Goal: Obtain resource: Obtain resource

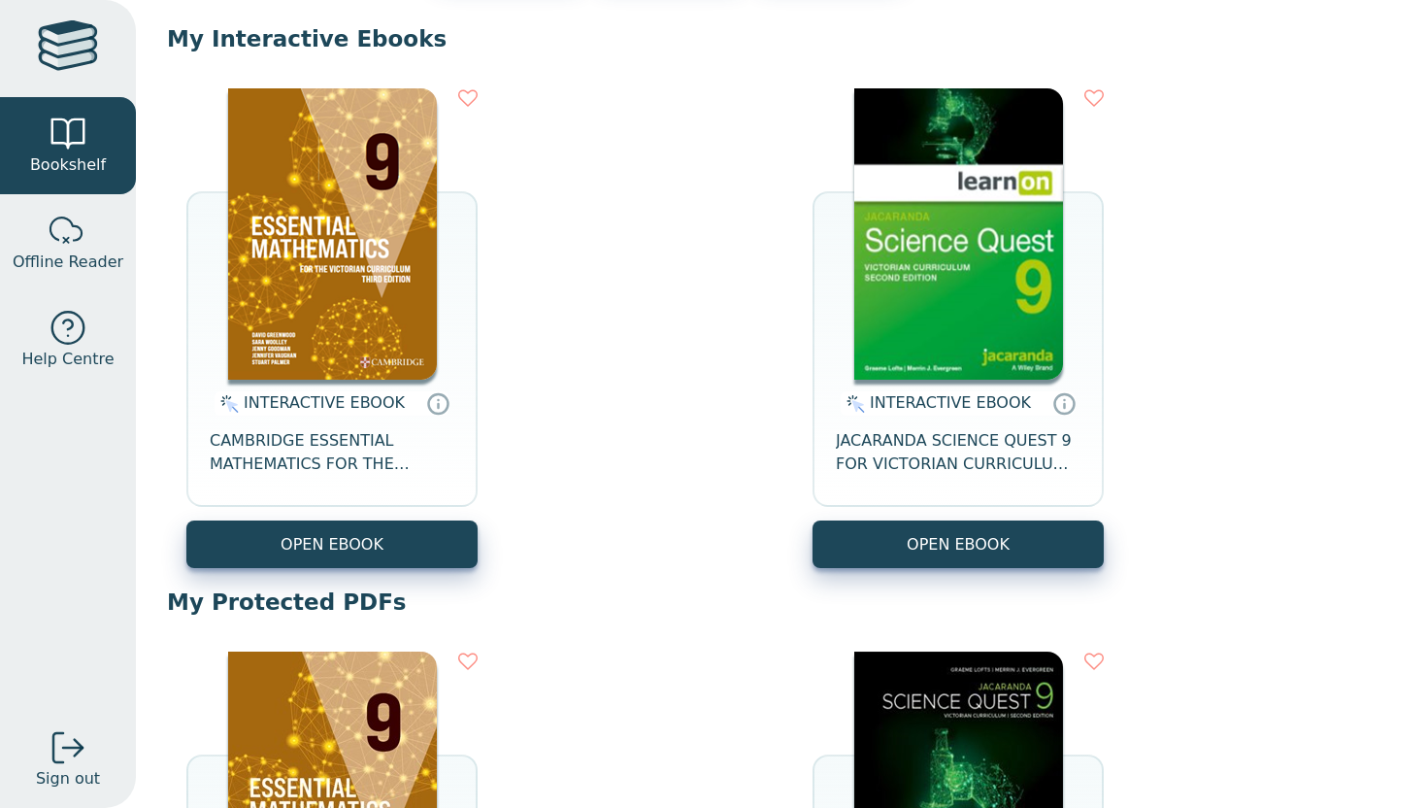
scroll to position [647, 0]
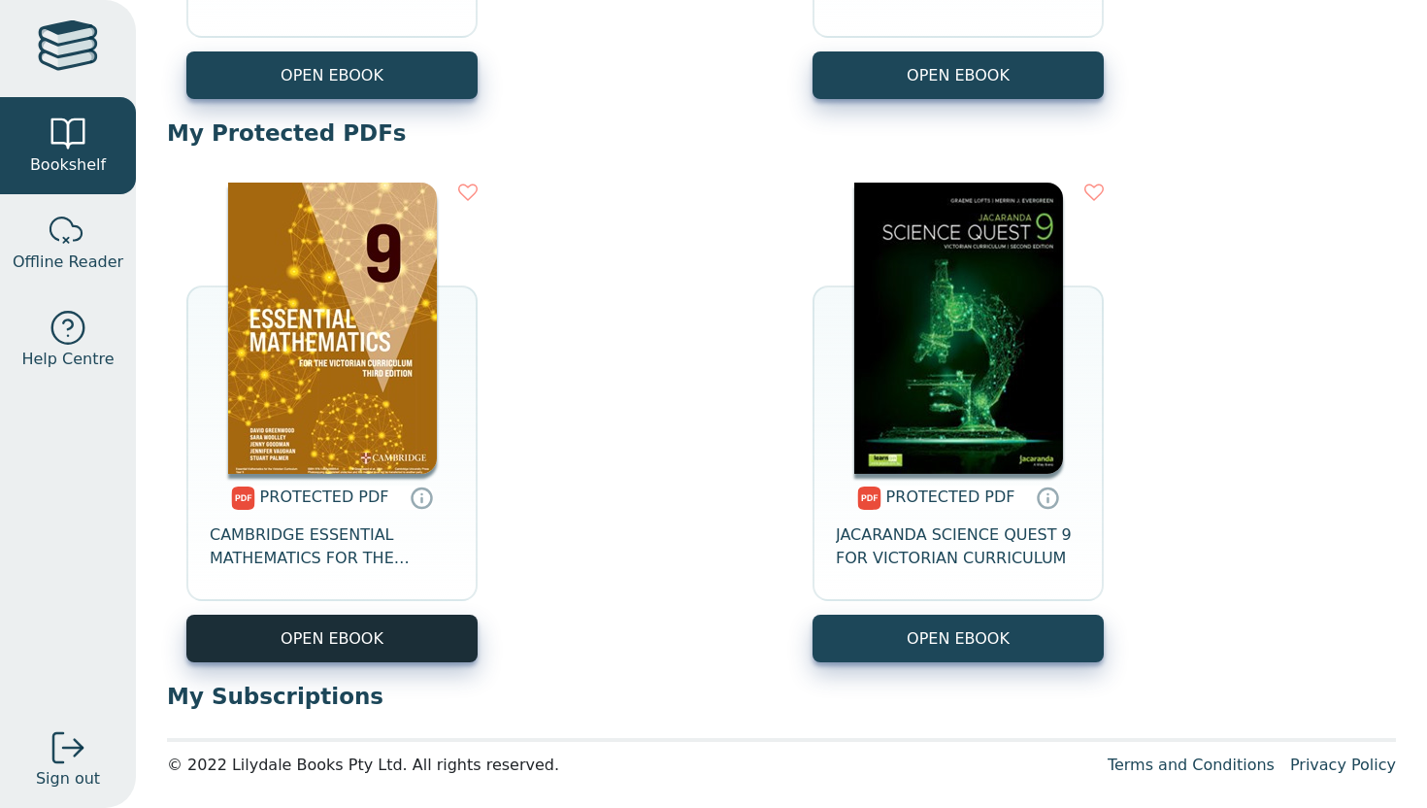
click at [439, 642] on link "OPEN EBOOK" at bounding box center [331, 638] width 291 height 48
click at [284, 630] on link "OPEN EBOOK" at bounding box center [331, 638] width 291 height 48
click at [377, 640] on link "OPEN EBOOK" at bounding box center [331, 638] width 291 height 48
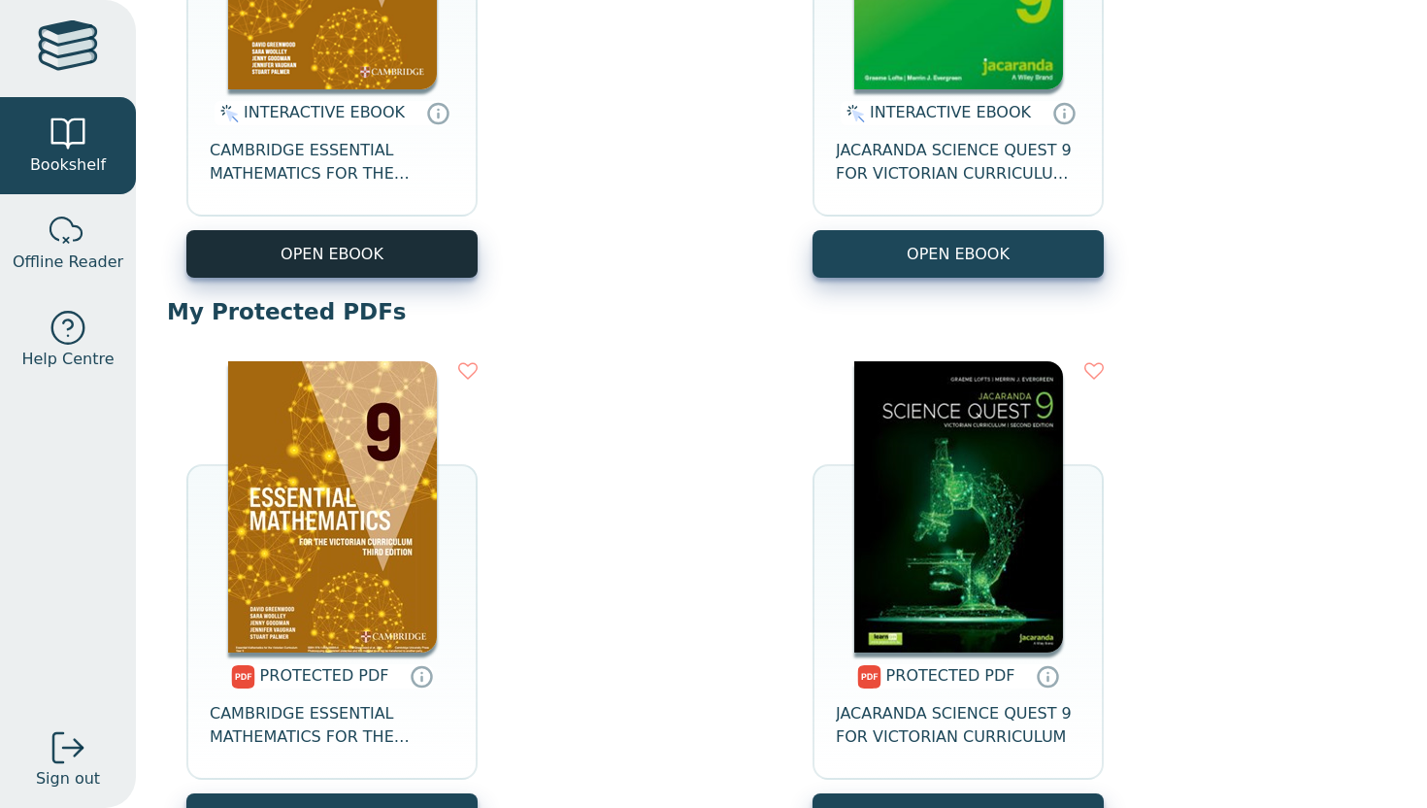
scroll to position [647, 0]
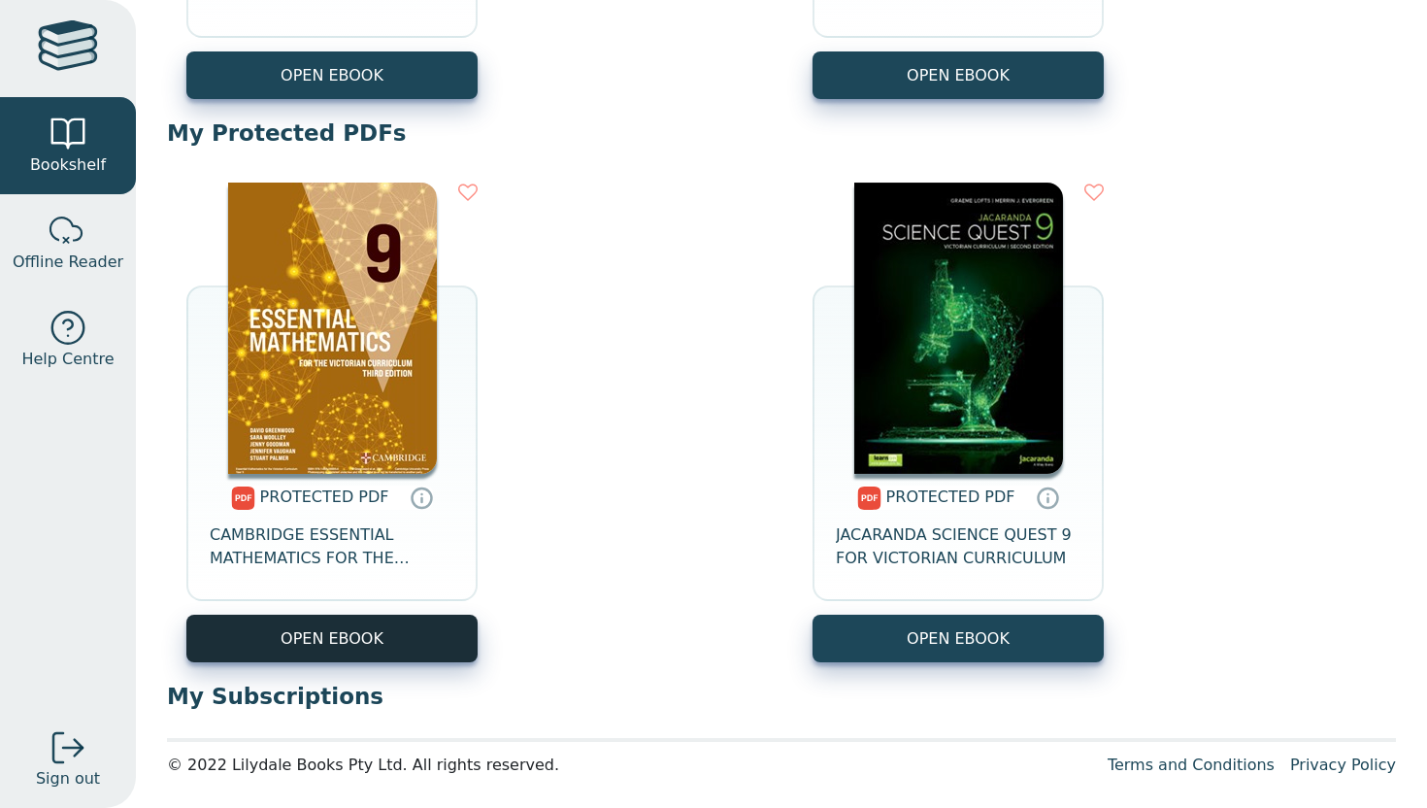
click at [423, 659] on link "OPEN EBOOK" at bounding box center [331, 638] width 291 height 48
click at [417, 620] on link "OPEN EBOOK" at bounding box center [331, 638] width 291 height 48
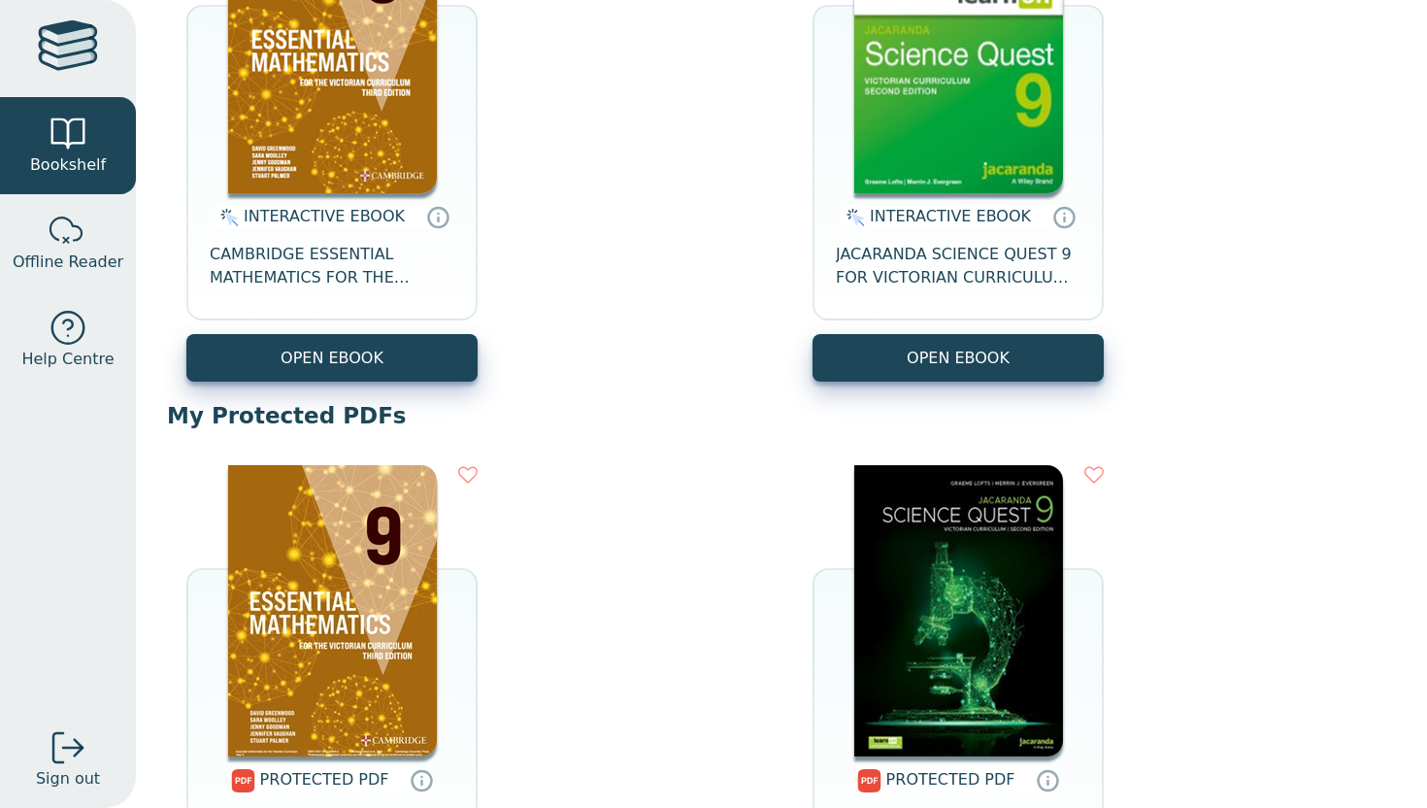
scroll to position [345, 0]
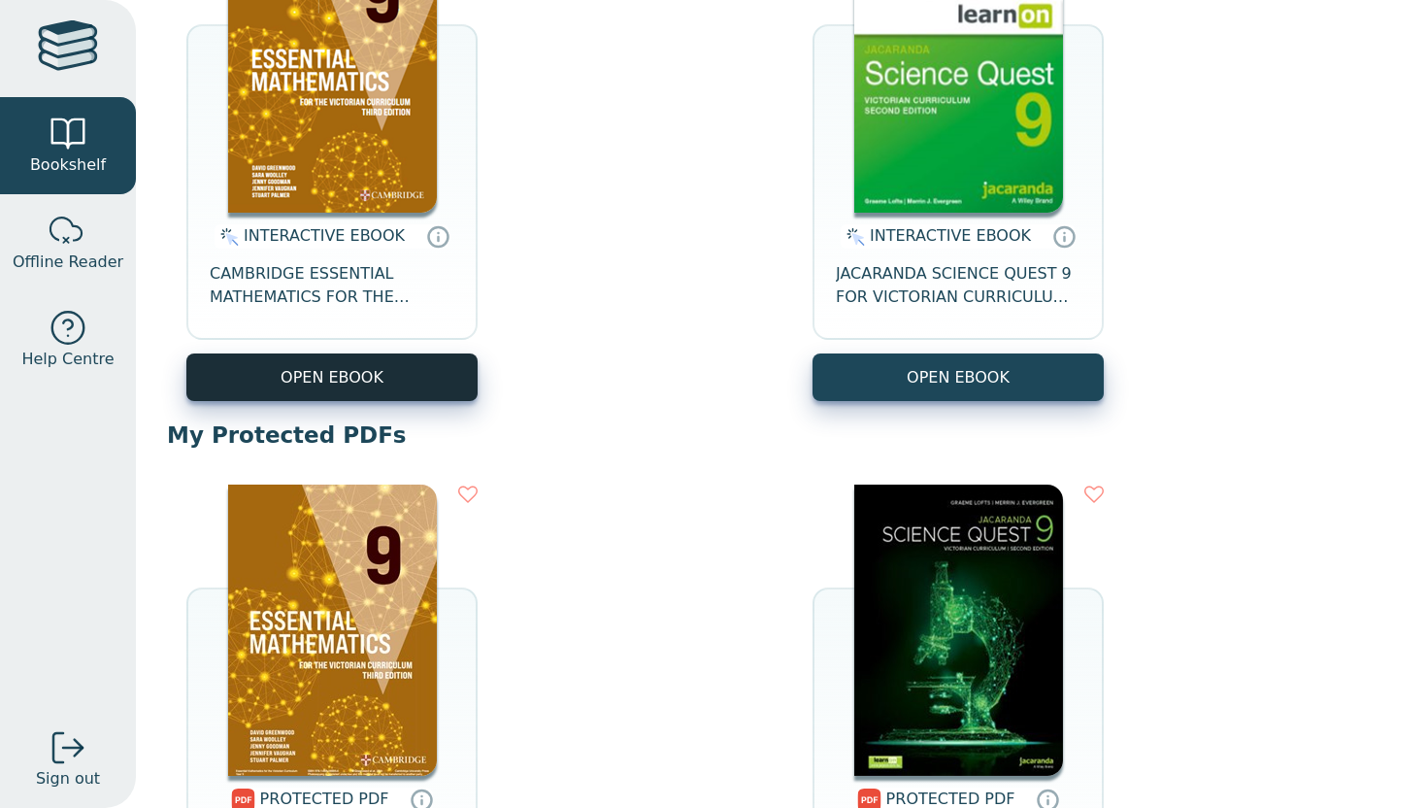
click at [396, 391] on button "OPEN EBOOK" at bounding box center [331, 377] width 291 height 48
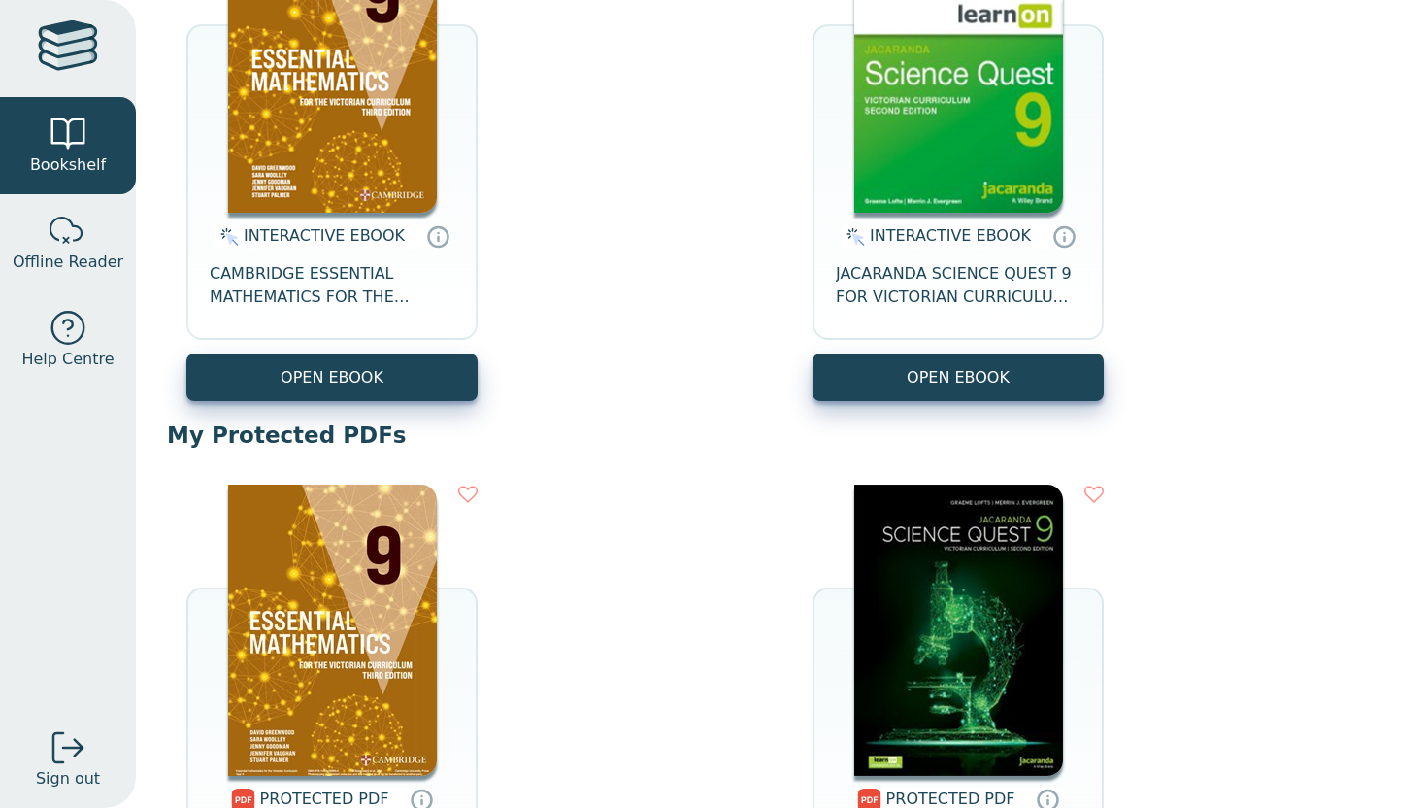
click at [373, 406] on div "INTERACTIVE EBOOK CAMBRIDGE ESSENTIAL MATHEMATICS FOR THE VICTORIAN CURRICULUM …" at bounding box center [781, 161] width 1229 height 518
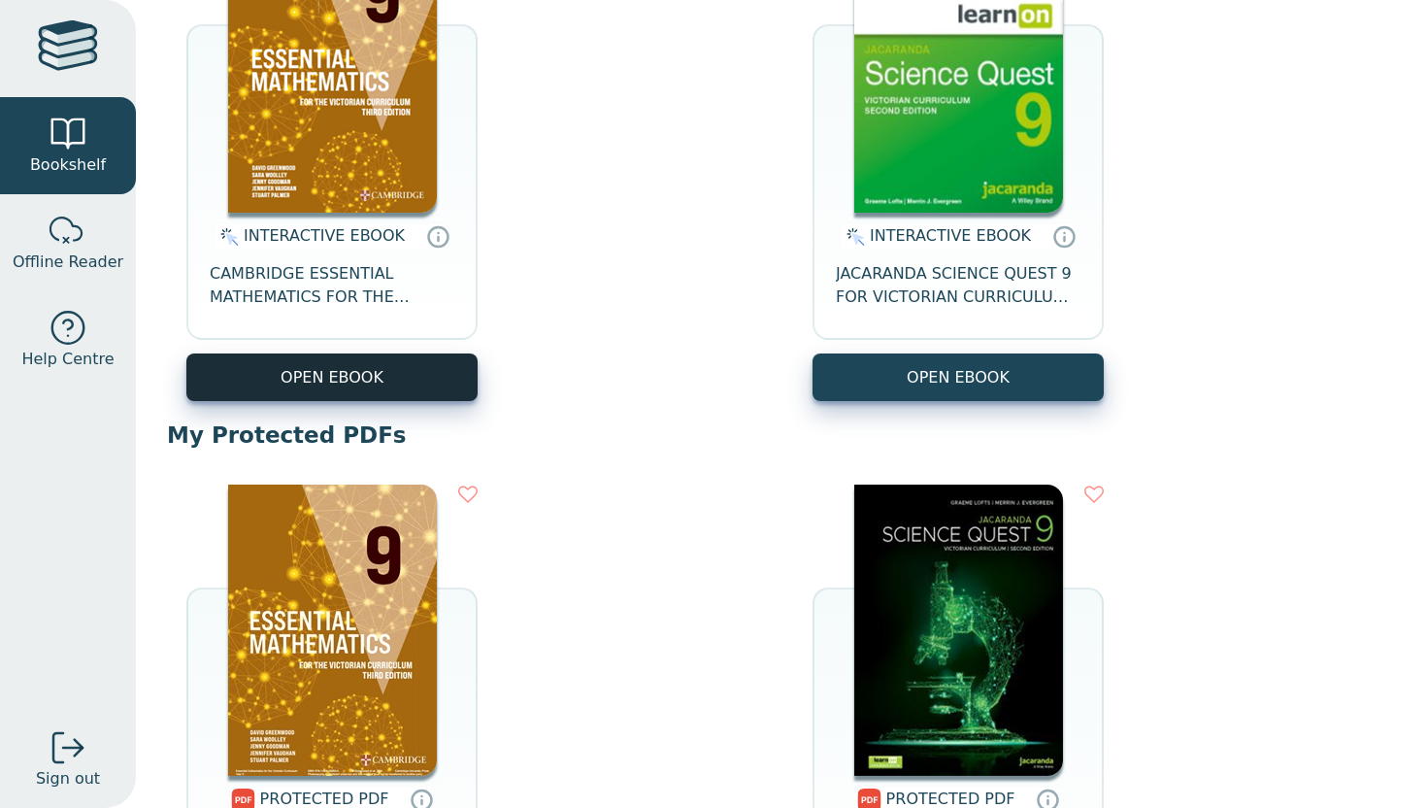
click at [386, 379] on button "OPEN EBOOK" at bounding box center [331, 377] width 291 height 48
